Goal: Task Accomplishment & Management: Manage account settings

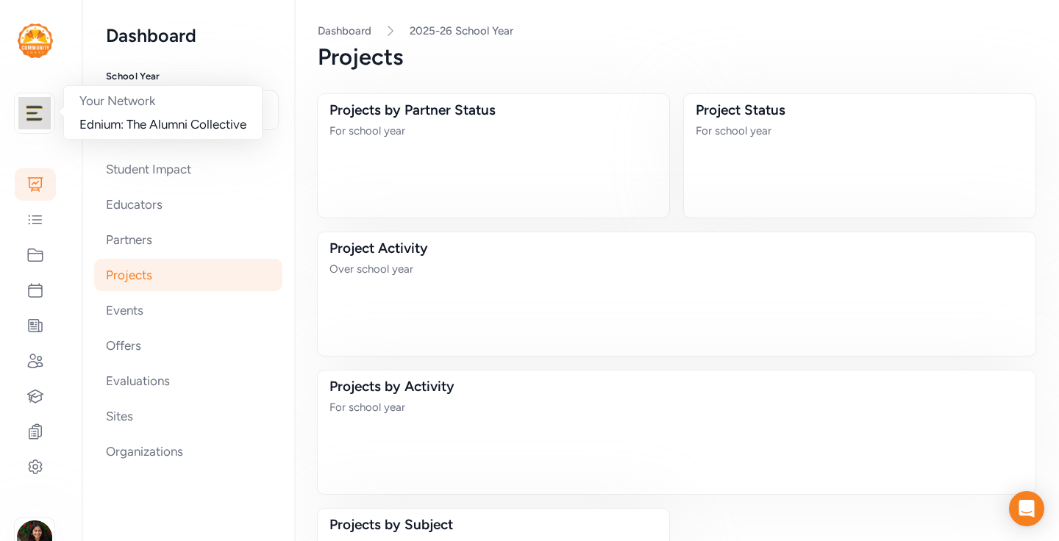
click at [32, 115] on img at bounding box center [34, 113] width 32 height 32
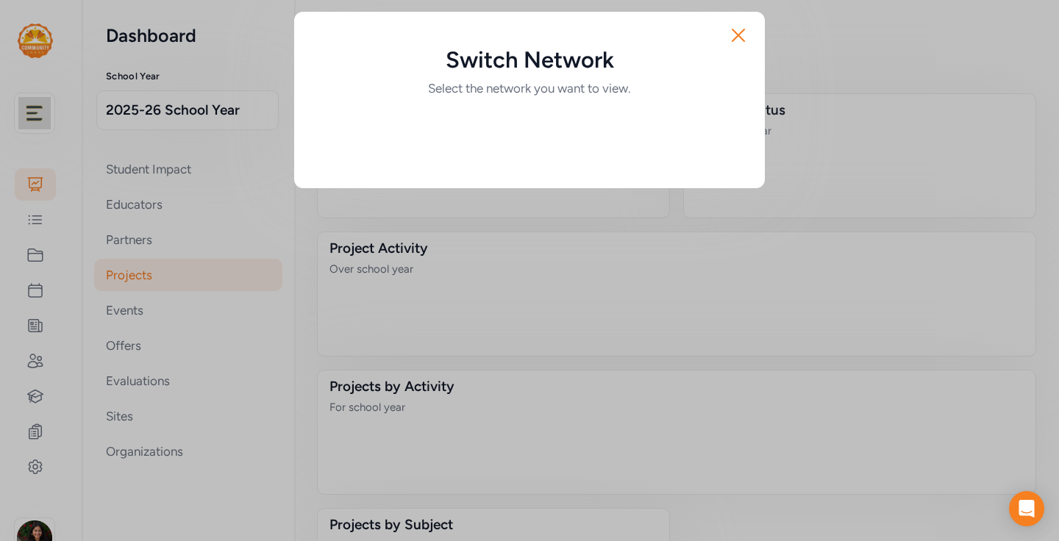
click at [38, 525] on div "Switch Network Select the network you want to view. Close" at bounding box center [529, 270] width 1059 height 541
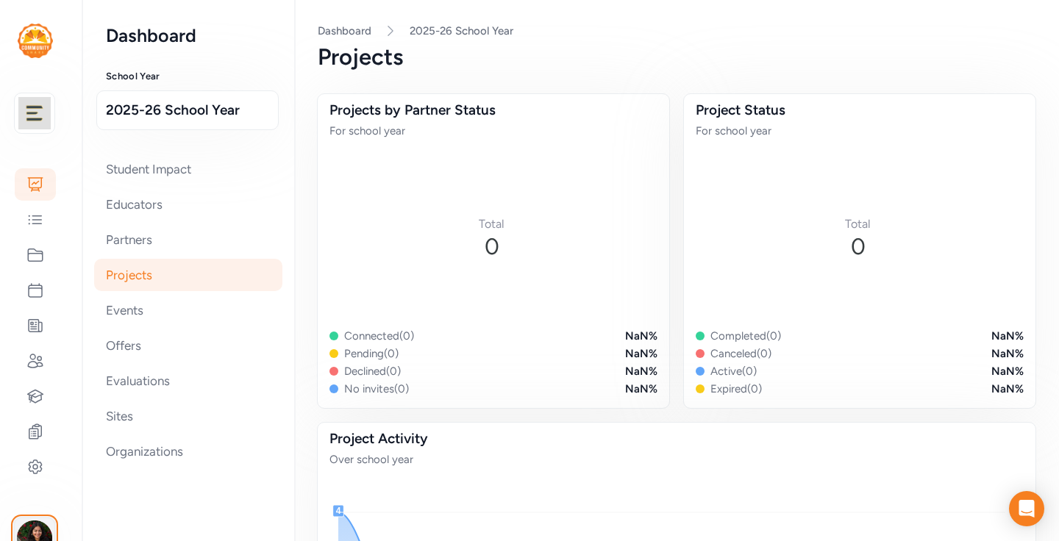
click at [33, 527] on img "button" at bounding box center [34, 538] width 35 height 35
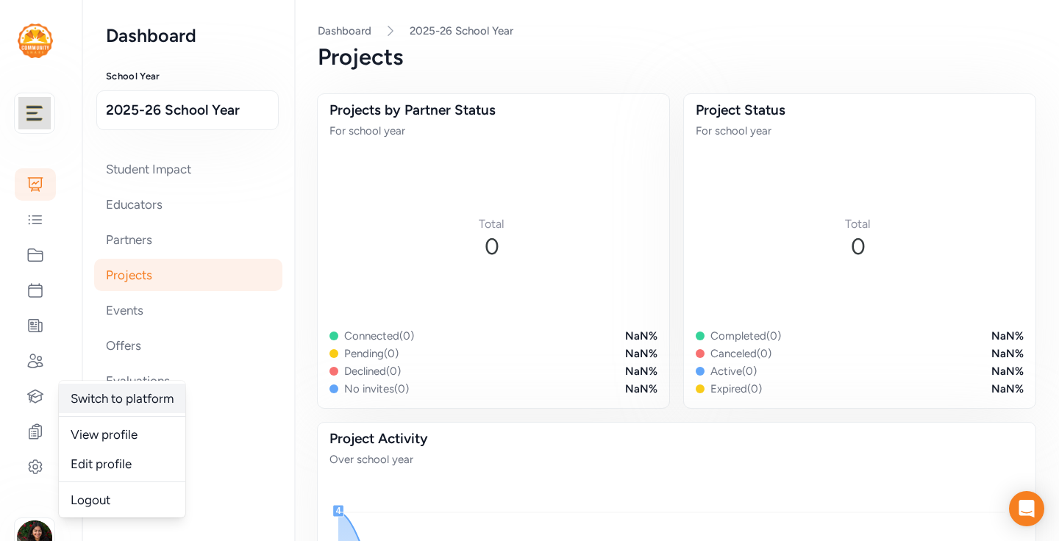
click at [129, 393] on link "Switch to platform" at bounding box center [122, 398] width 126 height 29
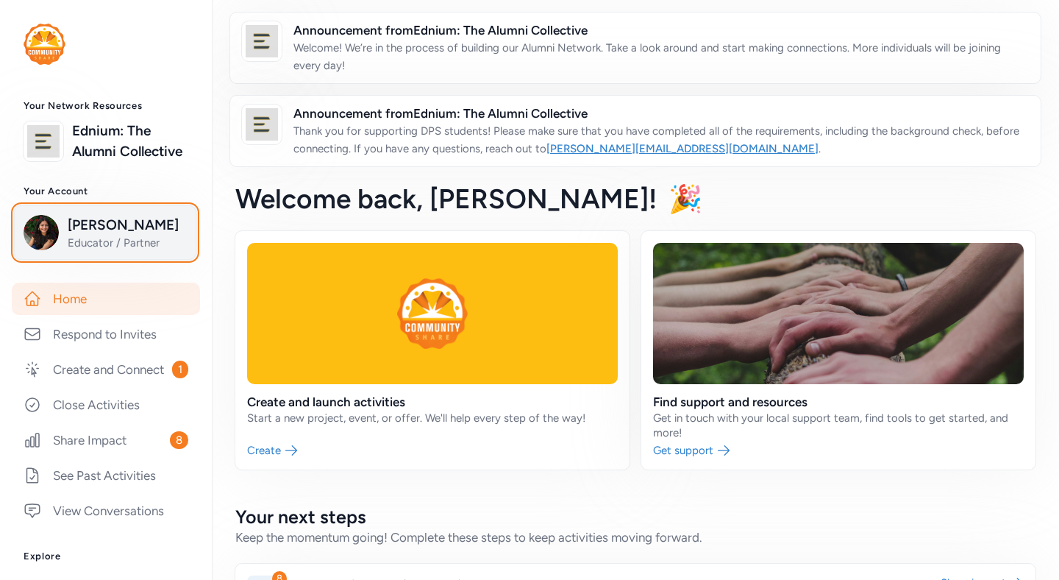
click at [79, 250] on span "Educator / Partner" at bounding box center [127, 242] width 119 height 15
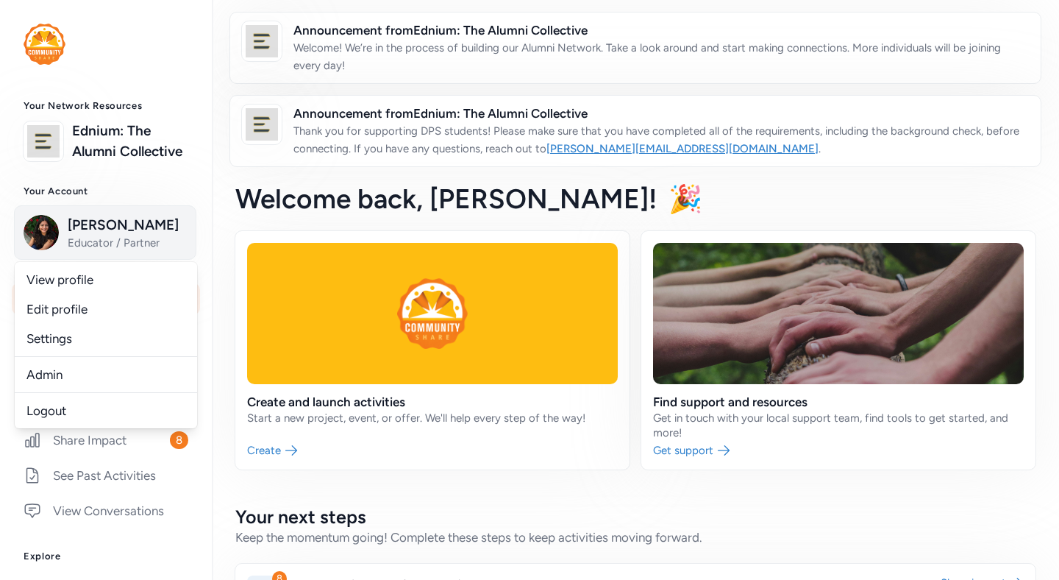
click at [46, 388] on link "Admin" at bounding box center [106, 374] width 182 height 29
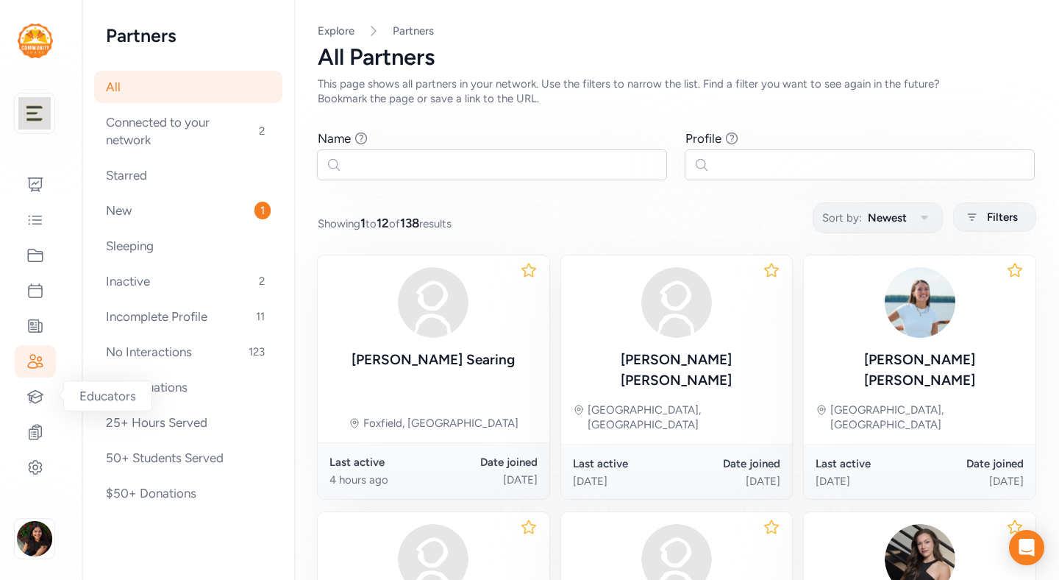
click at [30, 464] on icon at bounding box center [35, 467] width 18 height 18
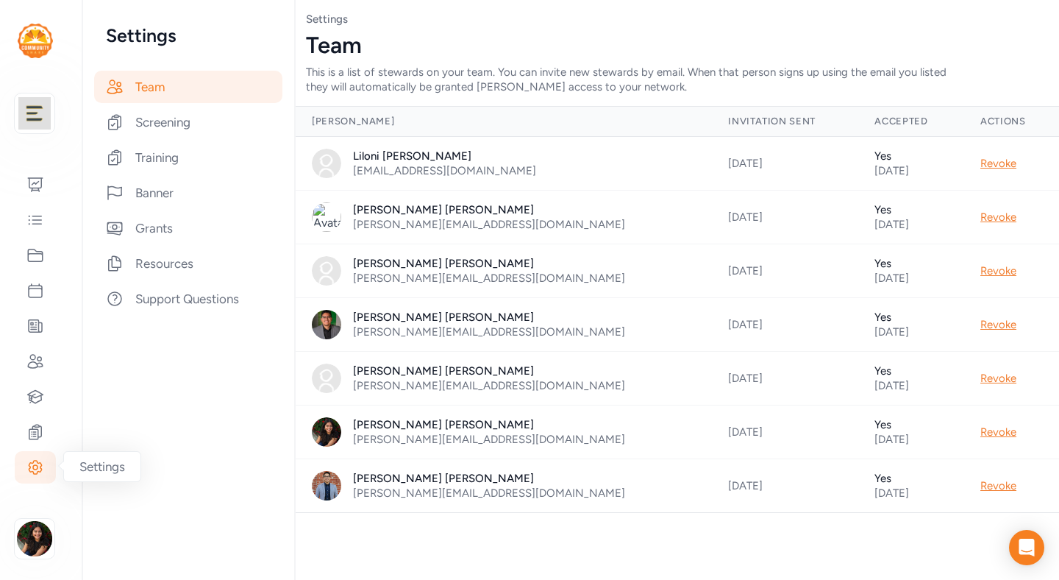
click at [160, 190] on div "Banner" at bounding box center [188, 193] width 188 height 32
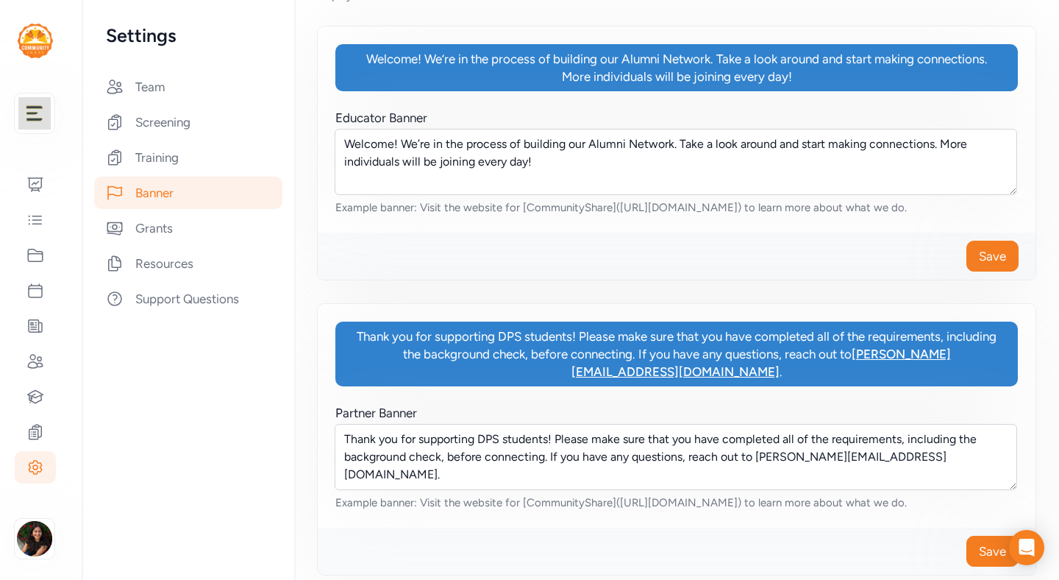
scroll to position [104, 0]
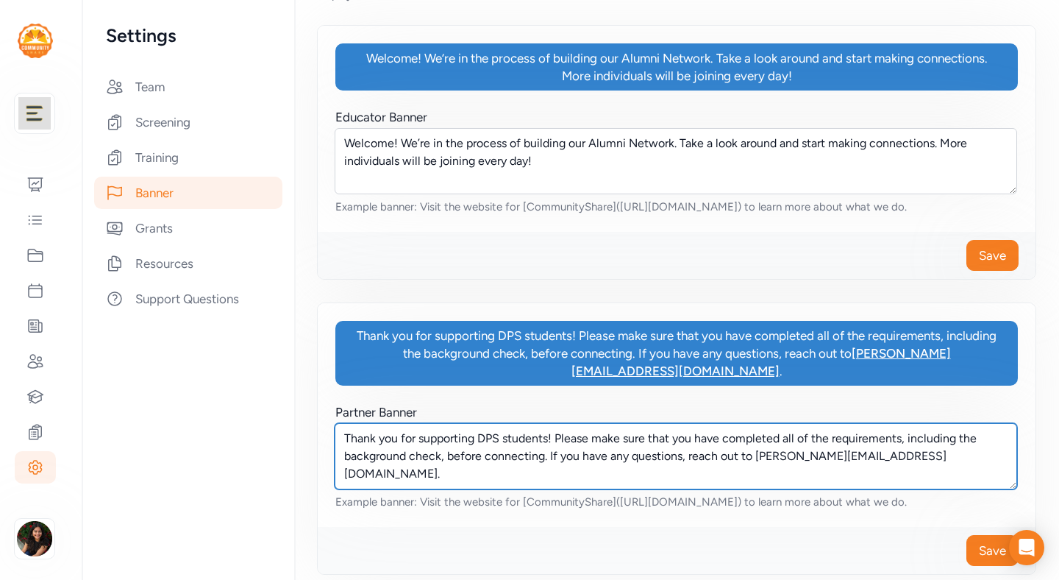
click at [498, 423] on textarea "Thank you for supporting DPS students! Please make sure that you have completed…" at bounding box center [676, 456] width 683 height 66
click at [500, 423] on textarea "Thank you for supporting DPS students! Please make sure that you have completed…" at bounding box center [676, 456] width 683 height 66
click at [544, 442] on textarea "Thank you for supporting DPS students! Please make sure that you have completed…" at bounding box center [676, 456] width 683 height 66
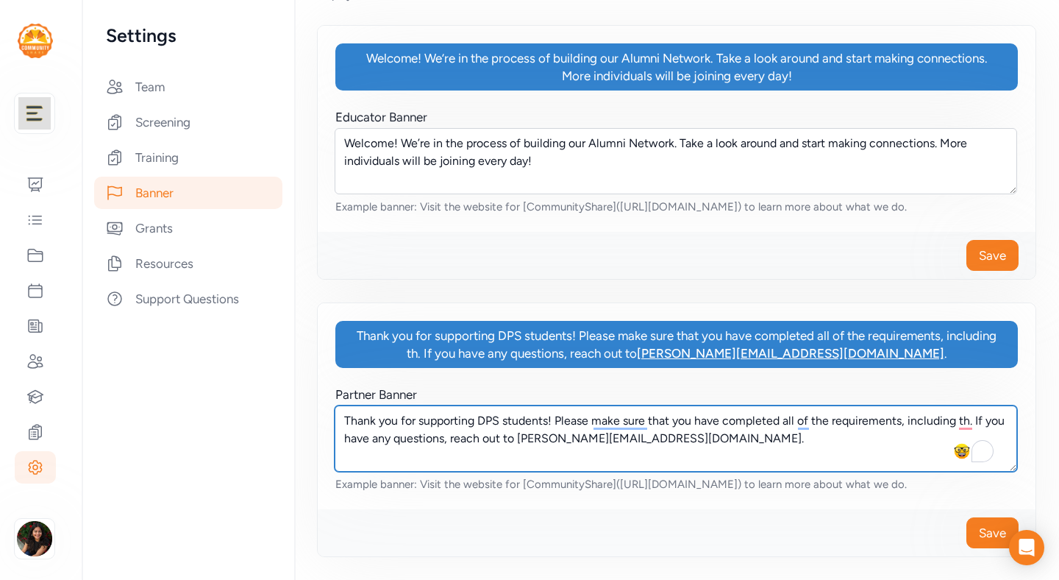
click at [504, 424] on textarea "Thank you for supporting DPS students! Please make sure that you have completed…" at bounding box center [676, 438] width 683 height 66
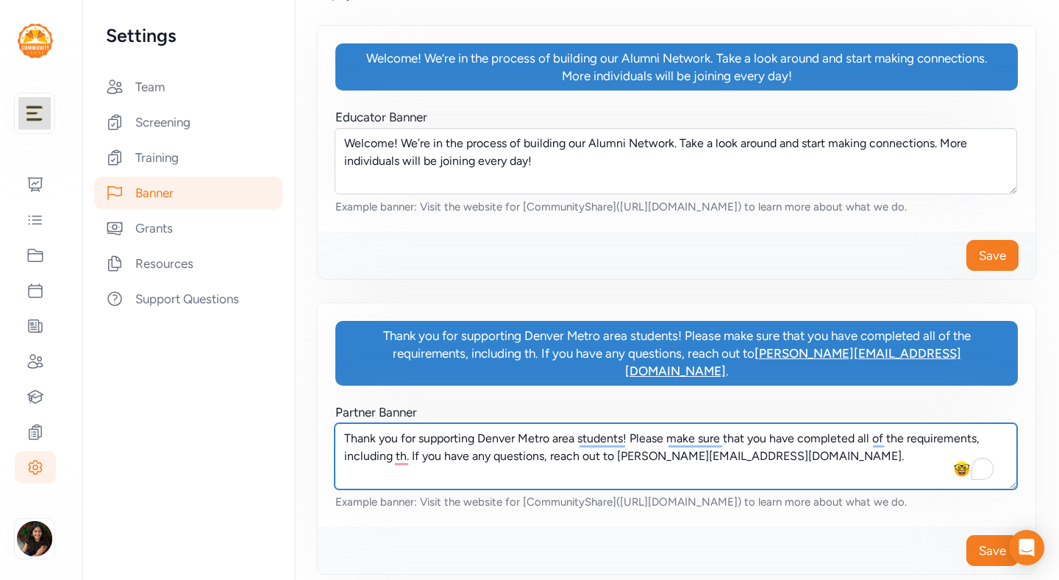
click at [405, 450] on textarea "Thank you for supporting Denver Metro area students! Please make sure that you …" at bounding box center [676, 456] width 683 height 66
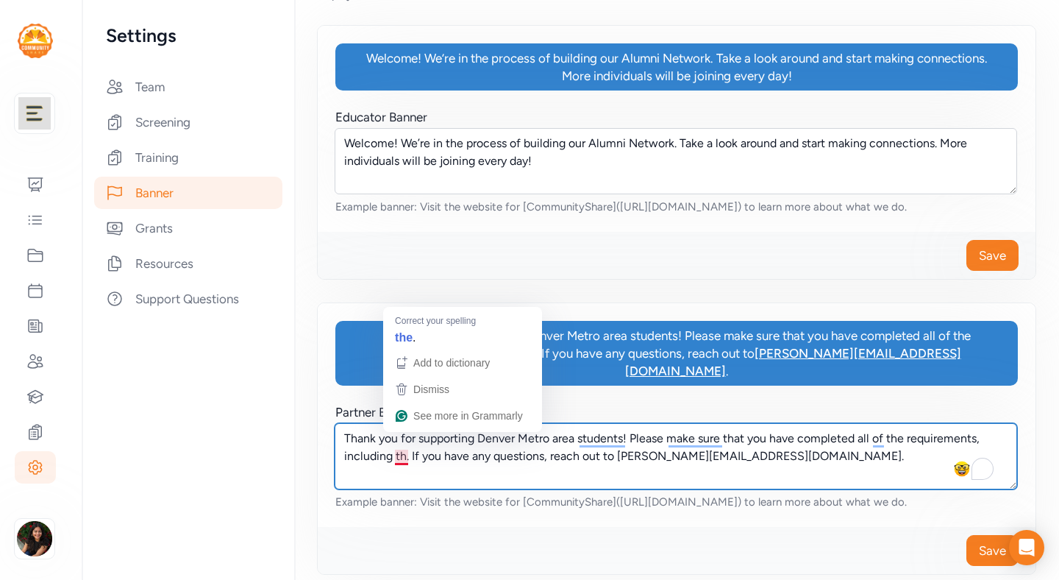
click at [405, 444] on textarea "Thank you for supporting Denver Metro area students! Please make sure that you …" at bounding box center [676, 456] width 683 height 66
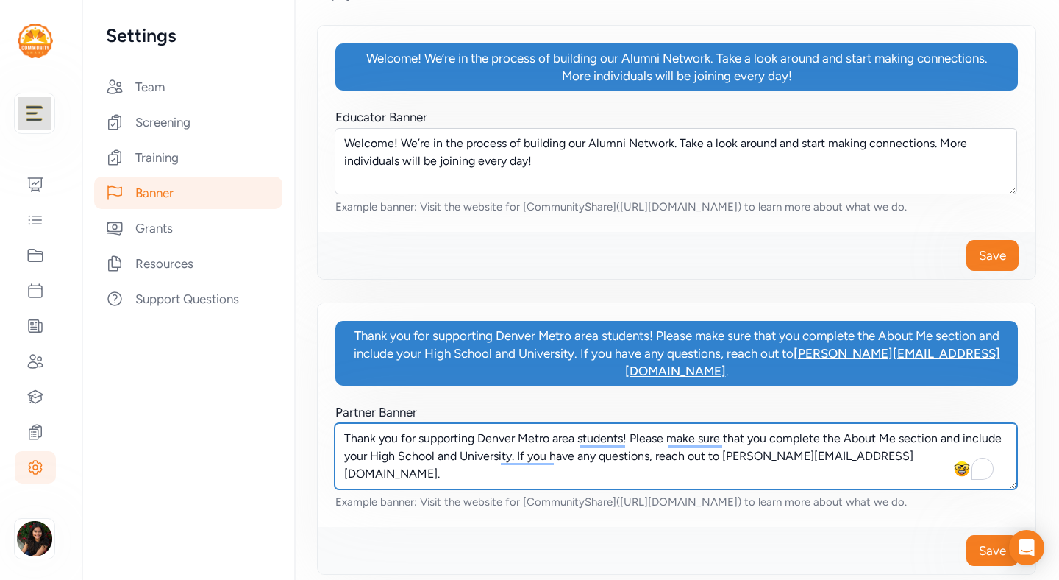
click at [617, 445] on textarea "Thank you for supporting Denver Metro area students! Please make sure that you …" at bounding box center [676, 456] width 683 height 66
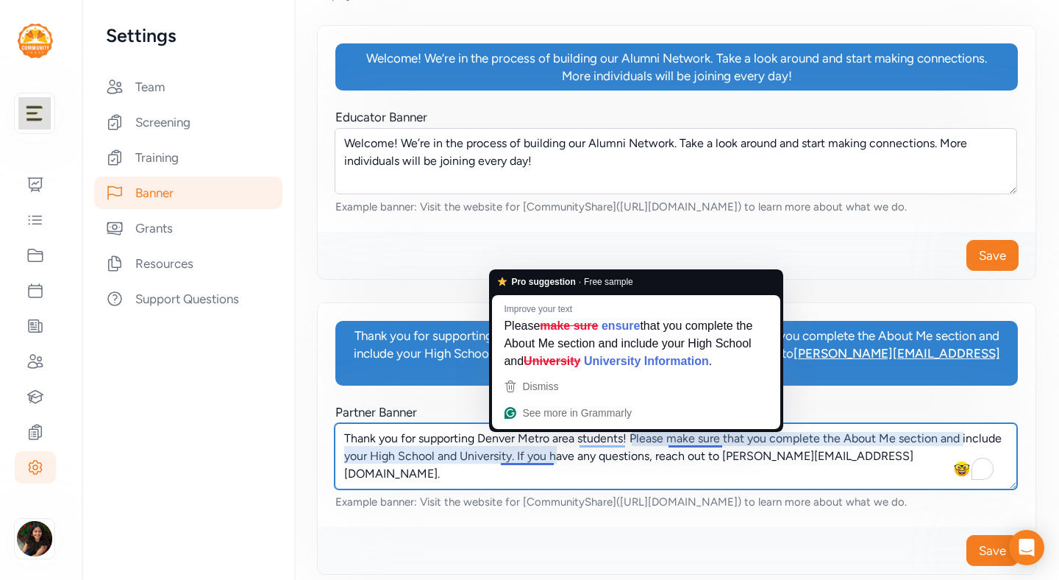
click at [503, 447] on textarea "Thank you for supporting Denver Metro area students! Please make sure that you …" at bounding box center [676, 456] width 683 height 66
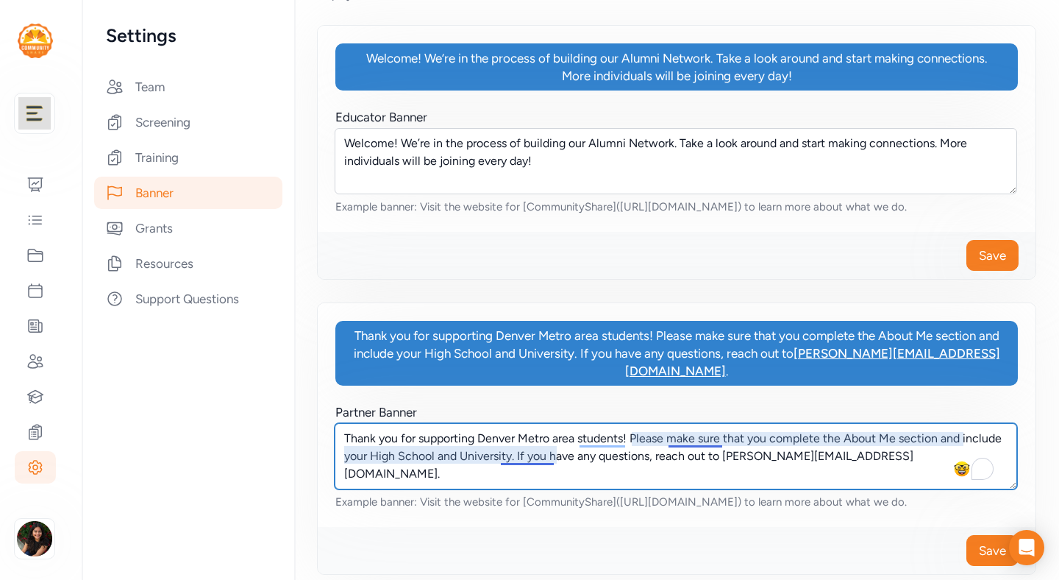
click at [553, 443] on textarea "Thank you for supporting Denver Metro area students! Please make sure that you …" at bounding box center [676, 456] width 683 height 66
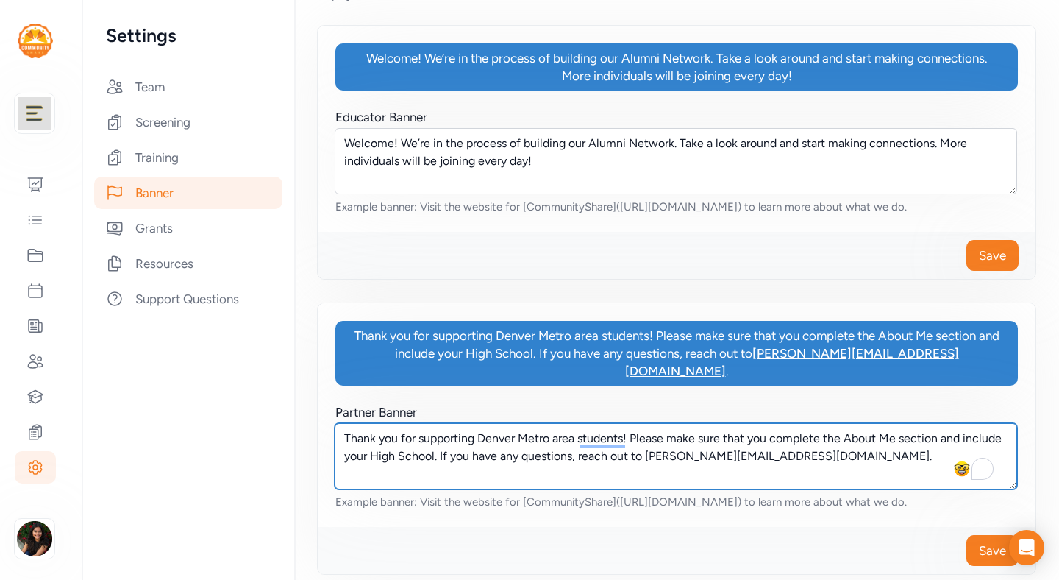
click at [510, 444] on textarea "Thank you for supporting Denver Metro area students! Please make sure that you …" at bounding box center [676, 456] width 683 height 66
click at [813, 438] on textarea "Thank you for supporting Denver Metro area students! Please make sure that you …" at bounding box center [676, 456] width 683 height 66
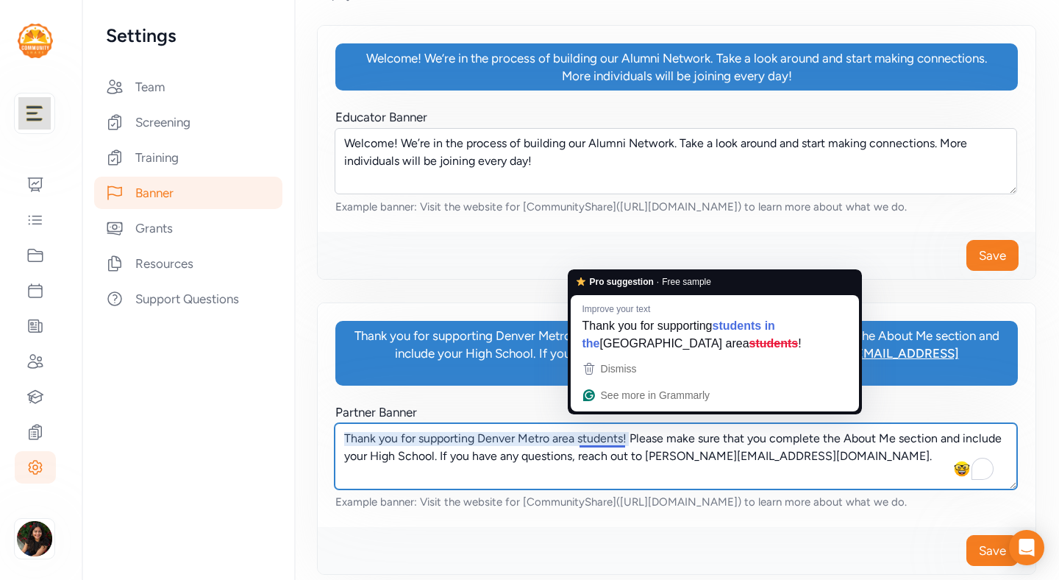
click at [443, 452] on textarea "Thank you for supporting Denver Metro area students! Please make sure that you …" at bounding box center [676, 456] width 683 height 66
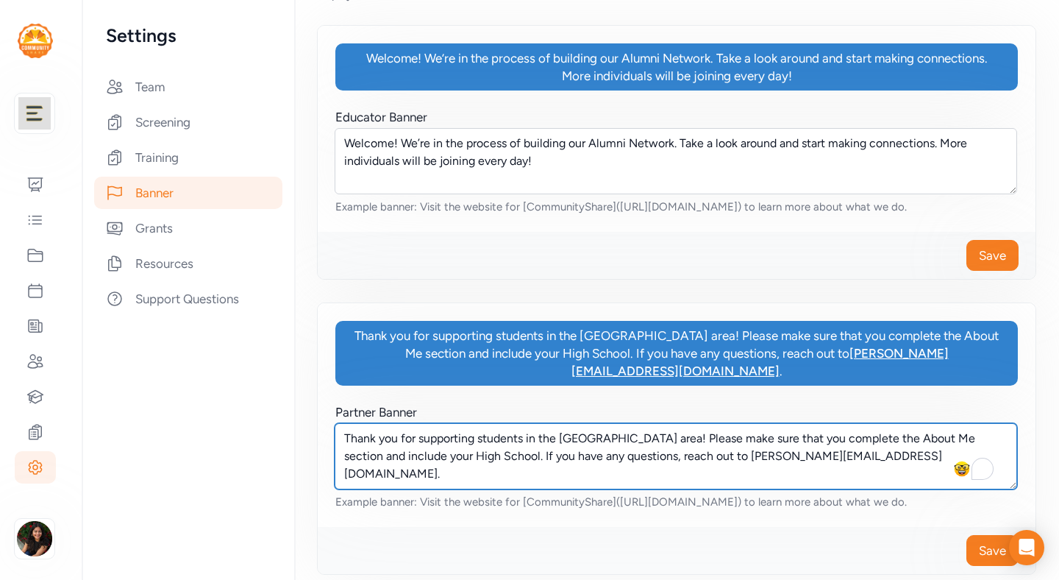
type textarea "Thank you for supporting students in the Denver Metro area! Please make sure th…"
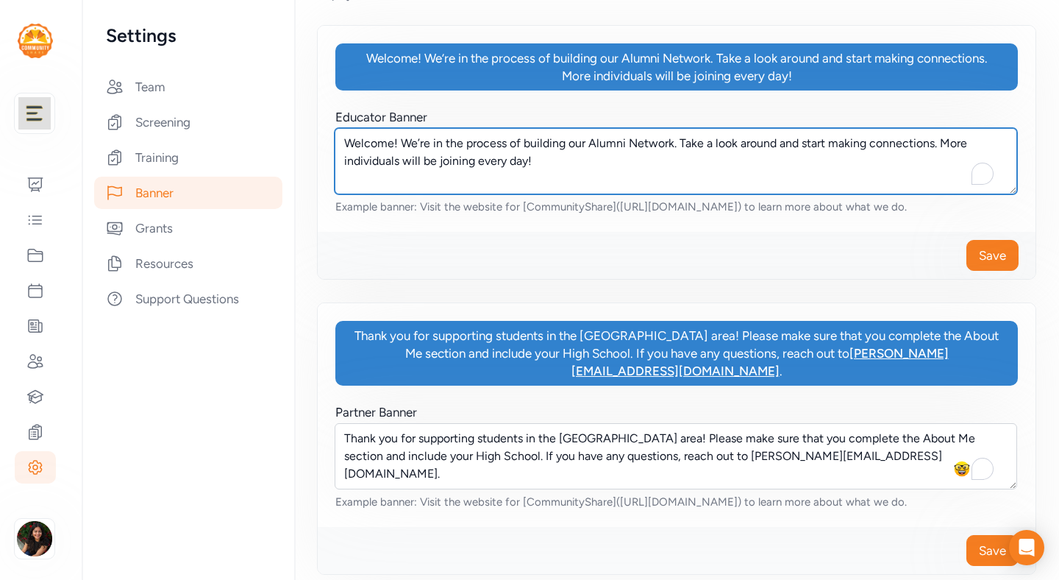
click at [479, 140] on textarea "Welcome! We’re in the process of building our Alumni Network. Take a look aroun…" at bounding box center [676, 161] width 683 height 66
drag, startPoint x: 674, startPoint y: 146, endPoint x: 399, endPoint y: 146, distance: 275.1
click at [399, 146] on textarea "Welcome! We’re in the process of building our Alumni Network. Take a look aroun…" at bounding box center [676, 161] width 683 height 66
click at [469, 165] on textarea "Welcome! We're adding new Alumni partners everyday. Take a look around and star…" at bounding box center [676, 161] width 683 height 66
click at [466, 169] on textarea "Welcome! We're adding new Alumni partners everyday. Take a look around and star…" at bounding box center [676, 161] width 683 height 66
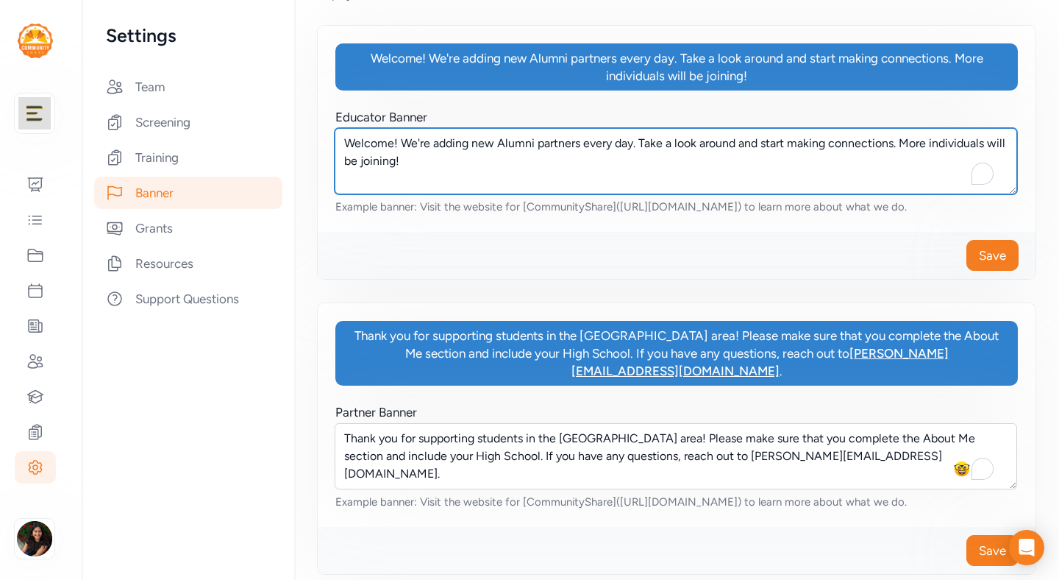
click at [473, 171] on textarea "Welcome! We're adding new Alumni partners every day. Take a look around and sta…" at bounding box center [676, 161] width 683 height 66
click at [534, 145] on textarea "Welcome! We're adding new Alumni partners every day. Take a look around and sta…" at bounding box center [676, 161] width 683 height 66
click at [558, 162] on textarea "Welcome! We're adding new Alumni and Community partners every day. Take a look …" at bounding box center [676, 161] width 683 height 66
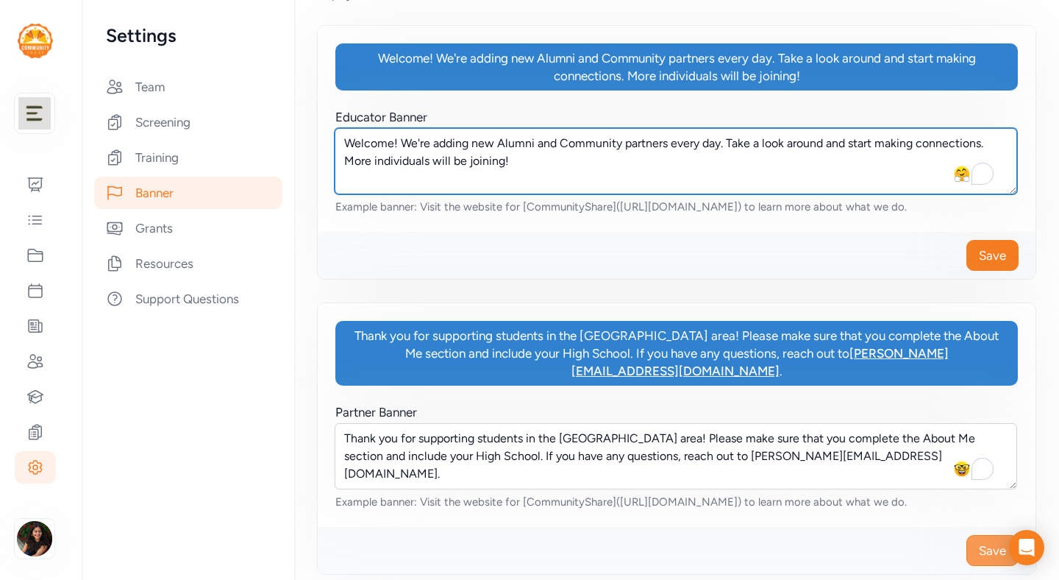
type textarea "Welcome! We're adding new Alumni and Community partners every day. Take a look …"
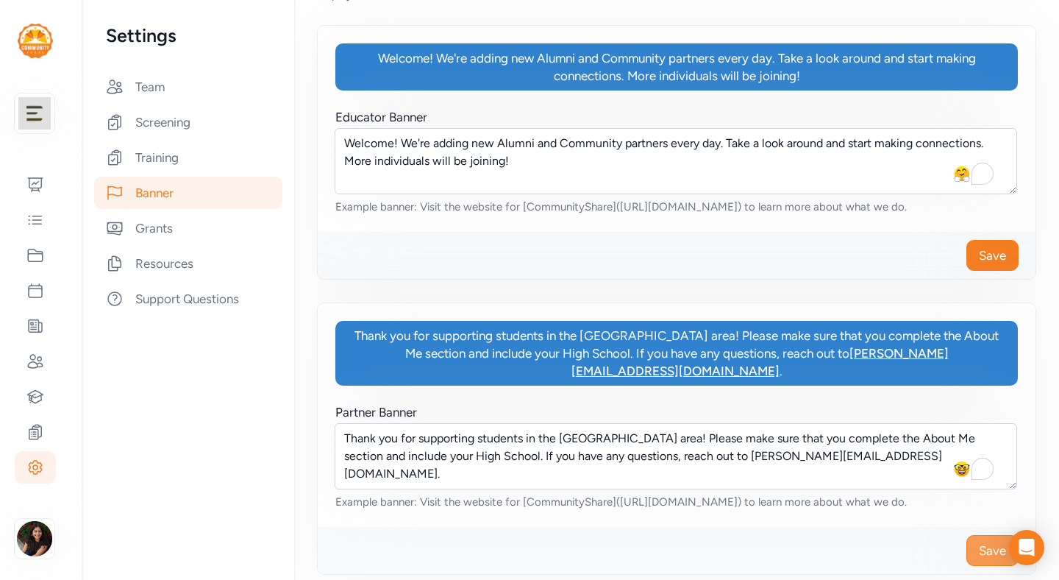
click at [966, 535] on button "Save" at bounding box center [992, 550] width 52 height 31
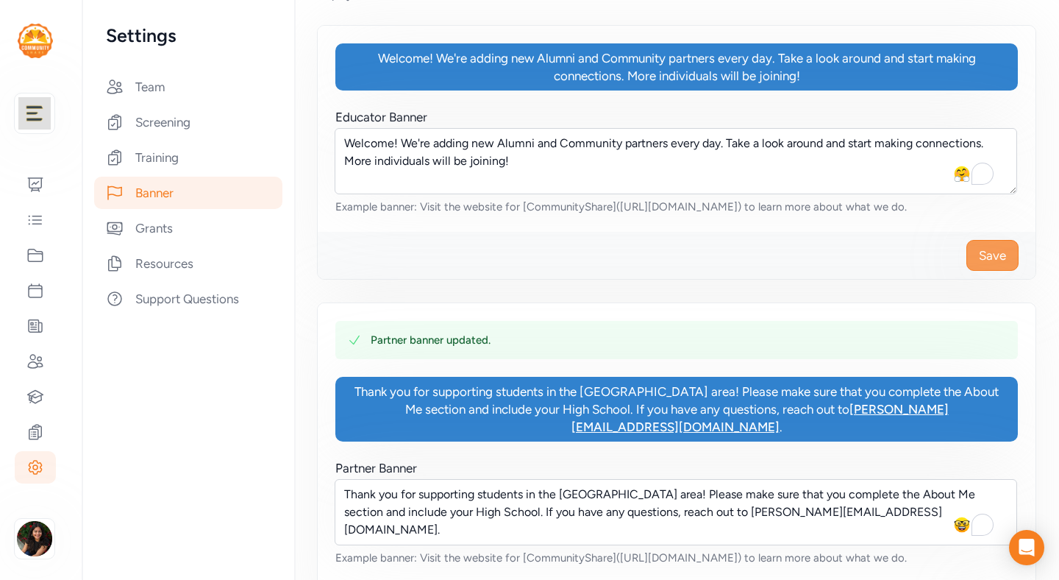
click at [985, 253] on span "Save" at bounding box center [992, 255] width 27 height 18
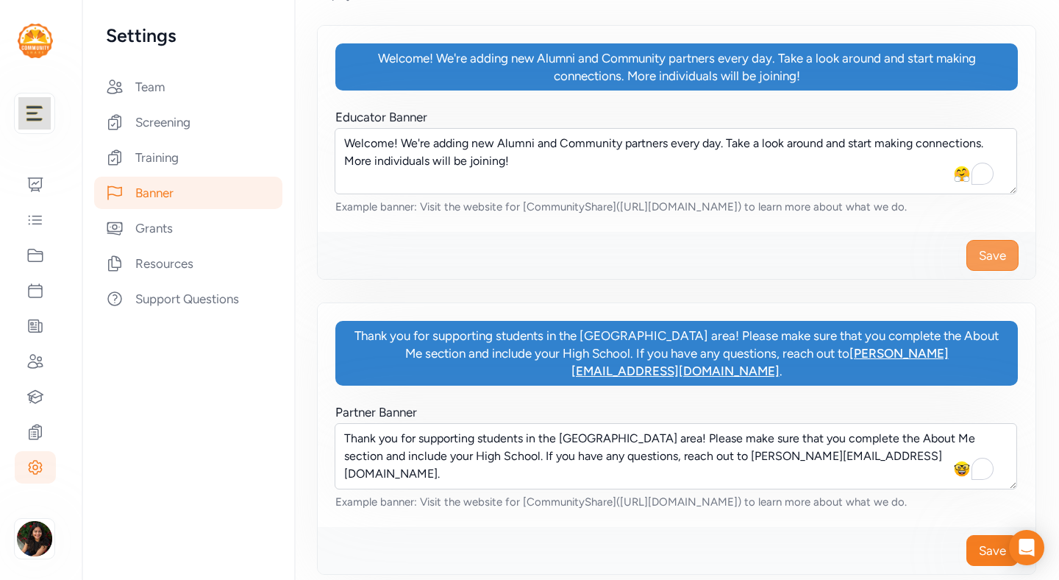
click at [986, 250] on span "Save" at bounding box center [992, 255] width 27 height 18
click at [979, 541] on span "Save" at bounding box center [992, 550] width 27 height 18
click at [31, 541] on img "button" at bounding box center [34, 538] width 35 height 35
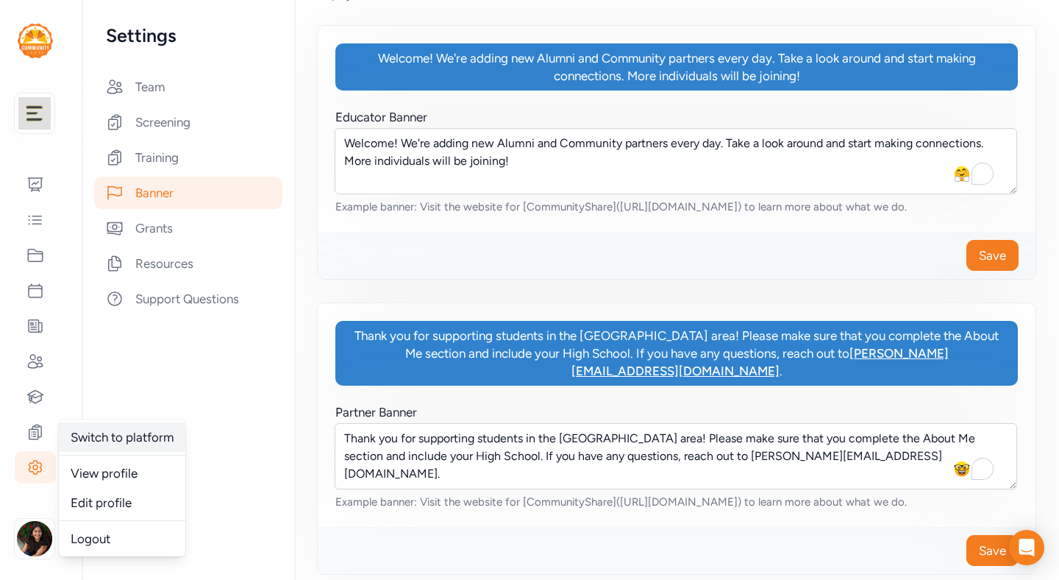
click at [153, 437] on link "Switch to platform" at bounding box center [122, 436] width 126 height 29
